Goal: Check status: Check status

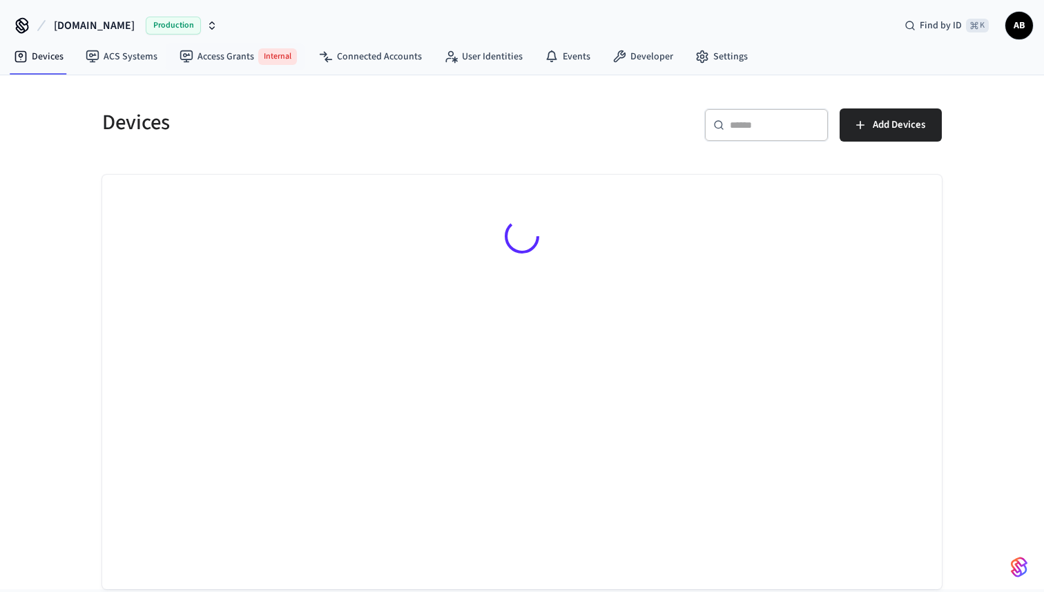
click at [108, 31] on span "[DOMAIN_NAME]" at bounding box center [94, 25] width 81 height 17
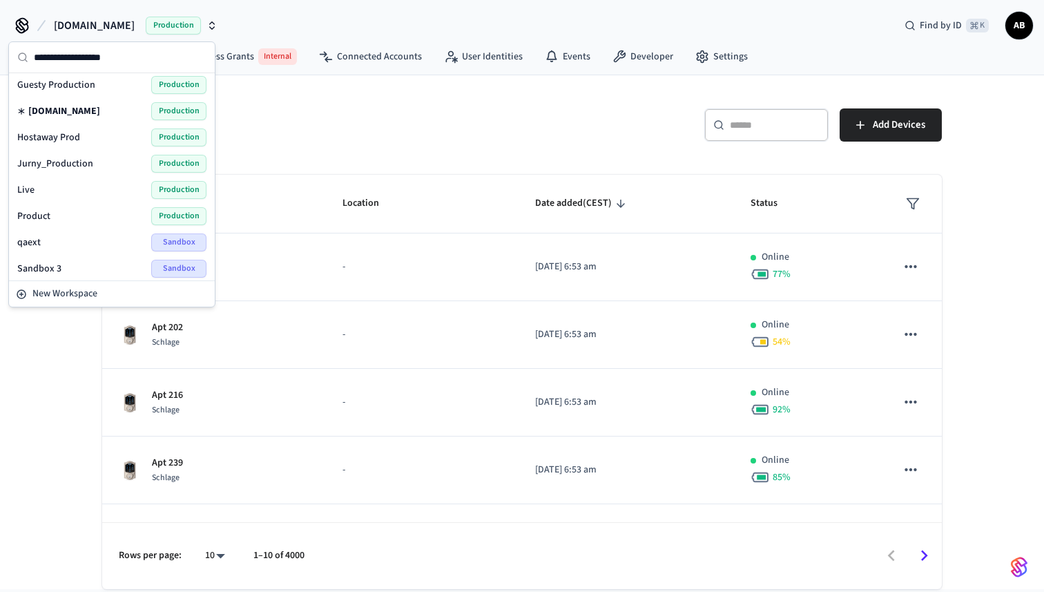
scroll to position [166, 0]
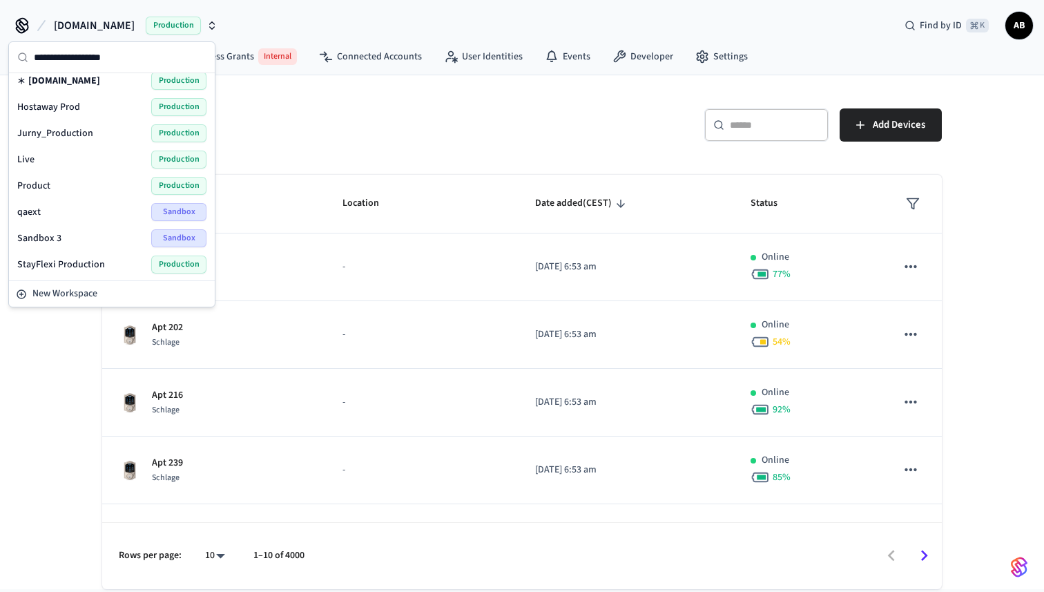
click at [57, 209] on div "qaext Sandbox" at bounding box center [111, 212] width 189 height 18
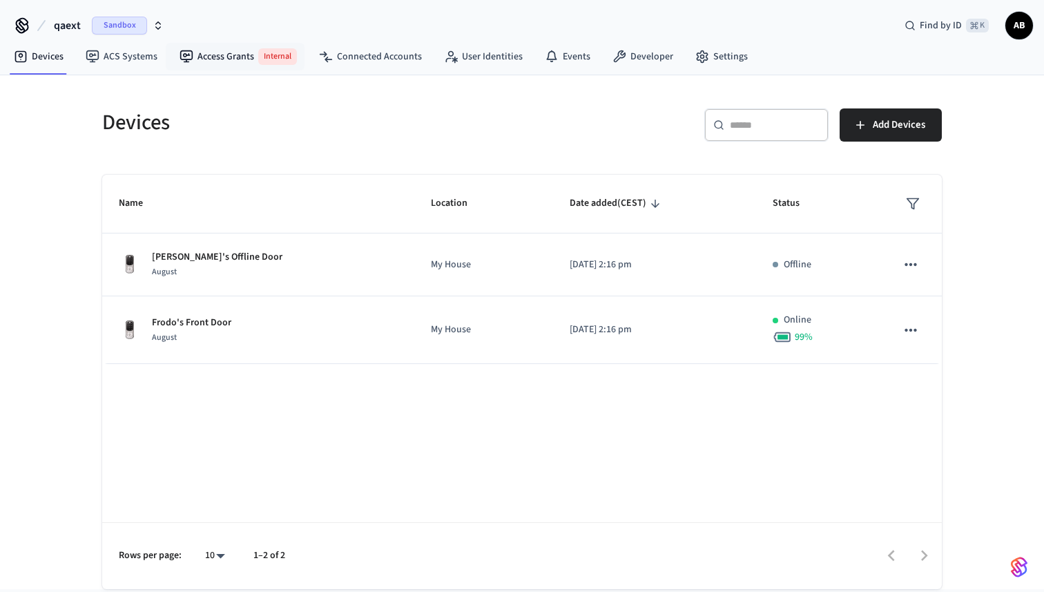
click at [343, 69] on nav "Devices ACS Systems Access Grants Internal Connected Accounts User Identities E…" at bounding box center [381, 57] width 756 height 35
click at [349, 61] on link "Connected Accounts" at bounding box center [370, 56] width 125 height 25
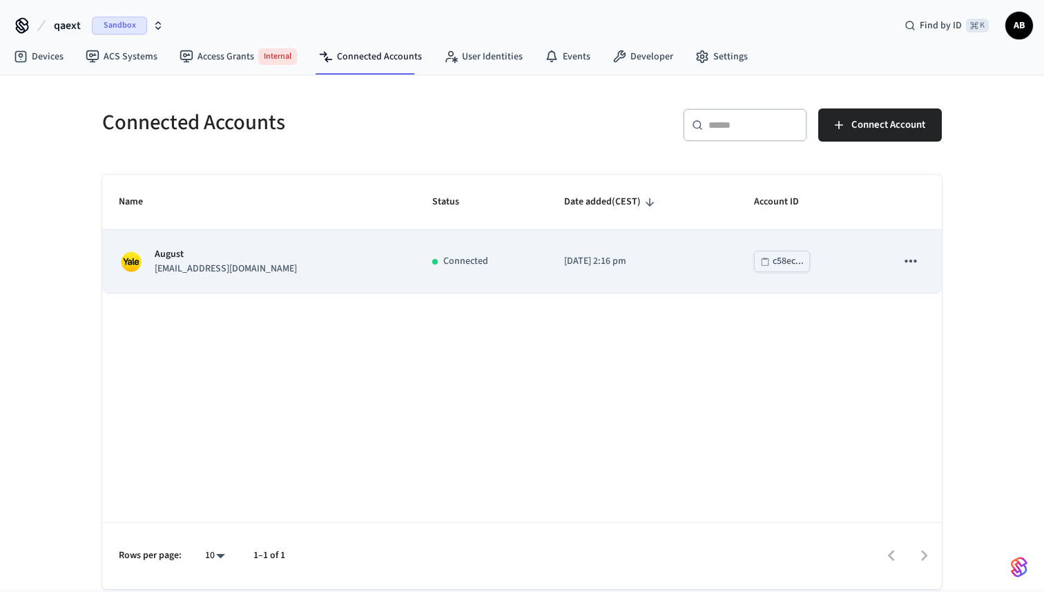
click at [316, 273] on div "August [EMAIL_ADDRESS][DOMAIN_NAME]" at bounding box center [259, 261] width 280 height 29
